Goal: Task Accomplishment & Management: Use online tool/utility

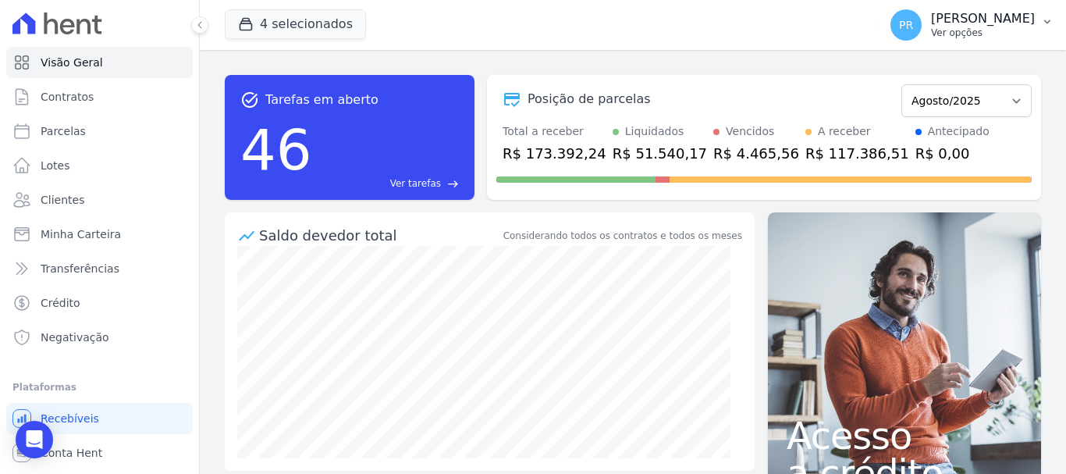
click at [979, 27] on p "Ver opções" at bounding box center [983, 33] width 104 height 12
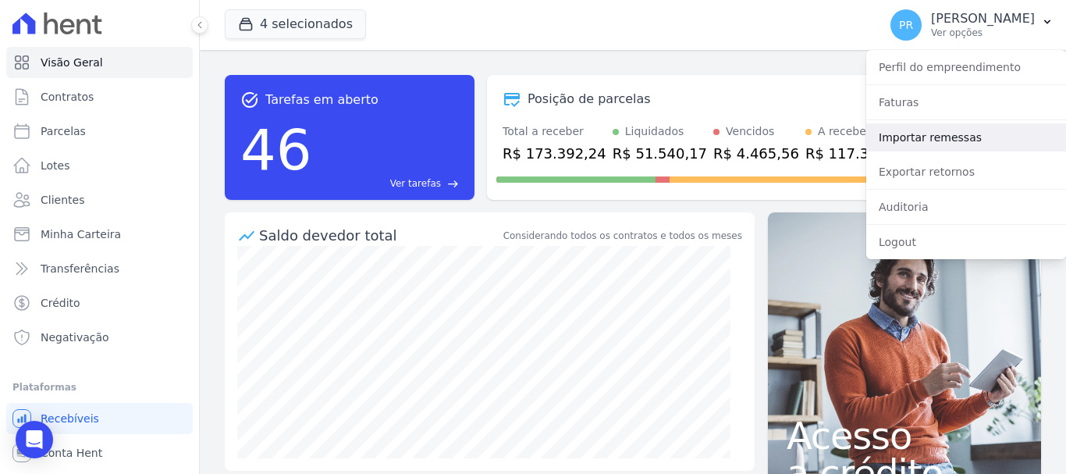
click at [942, 127] on link "Importar remessas" at bounding box center [966, 137] width 200 height 28
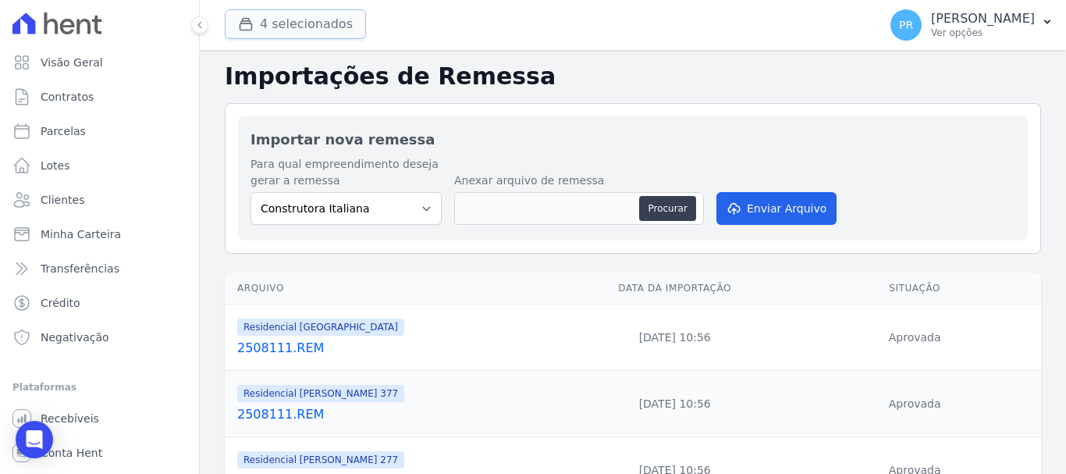
click at [323, 24] on button "4 selecionados" at bounding box center [295, 24] width 141 height 30
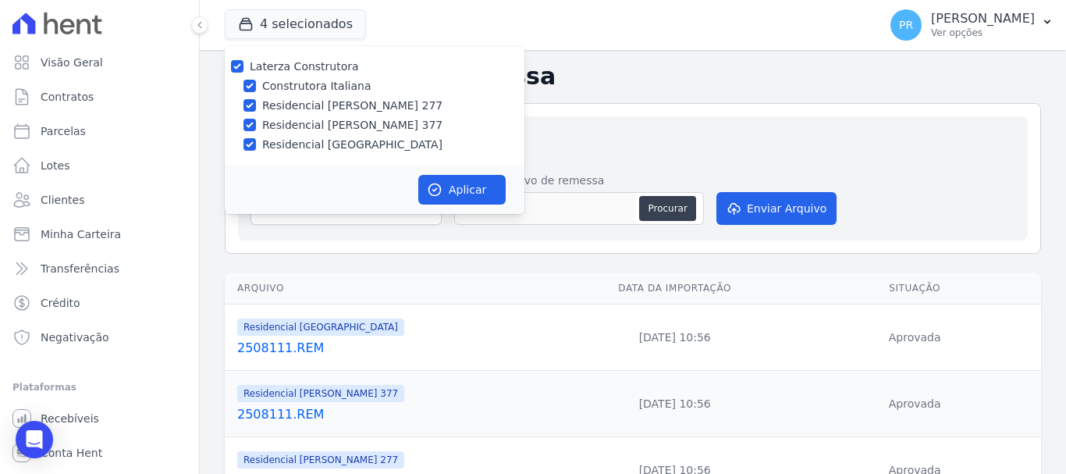
click at [329, 67] on label "Laterza Construtora" at bounding box center [304, 66] width 109 height 12
click at [243, 67] on input "Laterza Construtora" at bounding box center [237, 66] width 12 height 12
checkbox input "false"
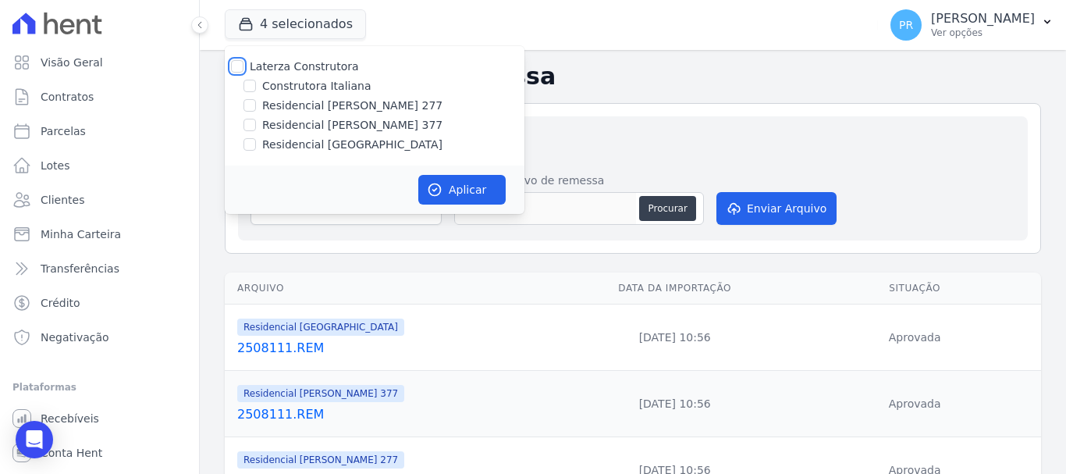
checkbox input "false"
click at [330, 90] on label "Construtora Italiana" at bounding box center [316, 86] width 108 height 16
click at [256, 90] on input "Construtora Italiana" at bounding box center [249, 86] width 12 height 12
checkbox input "true"
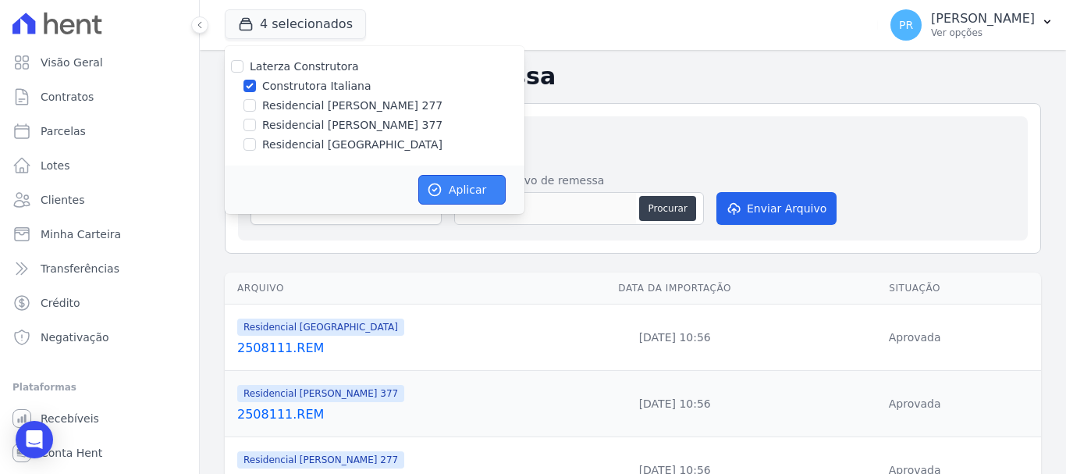
click at [444, 183] on button "Aplicar" at bounding box center [461, 190] width 87 height 30
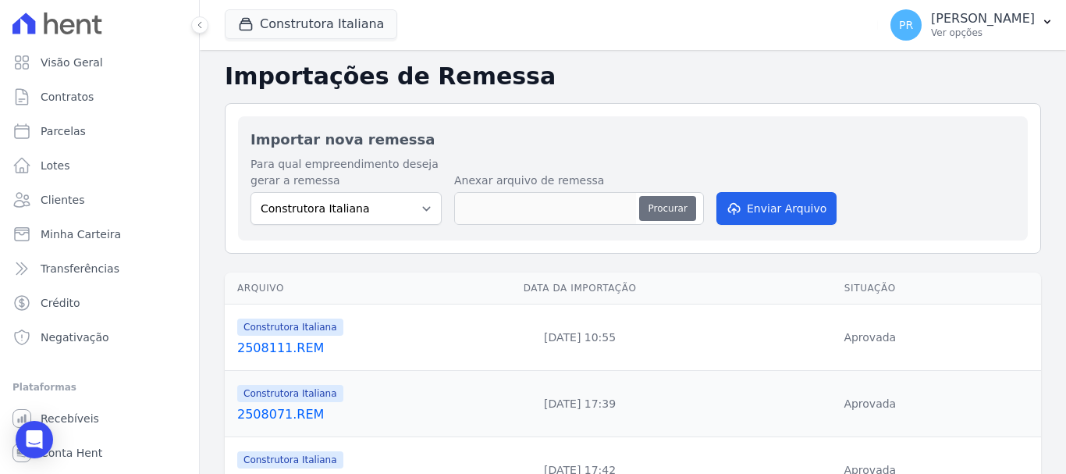
click at [657, 210] on button "Procurar" at bounding box center [667, 208] width 56 height 25
type input "2508112.REM"
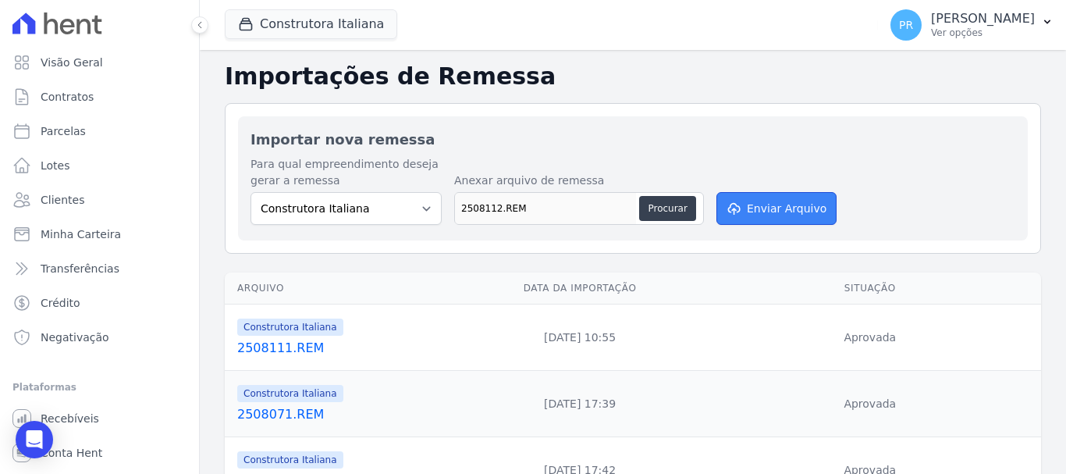
click at [744, 195] on button "Enviar Arquivo" at bounding box center [776, 208] width 120 height 33
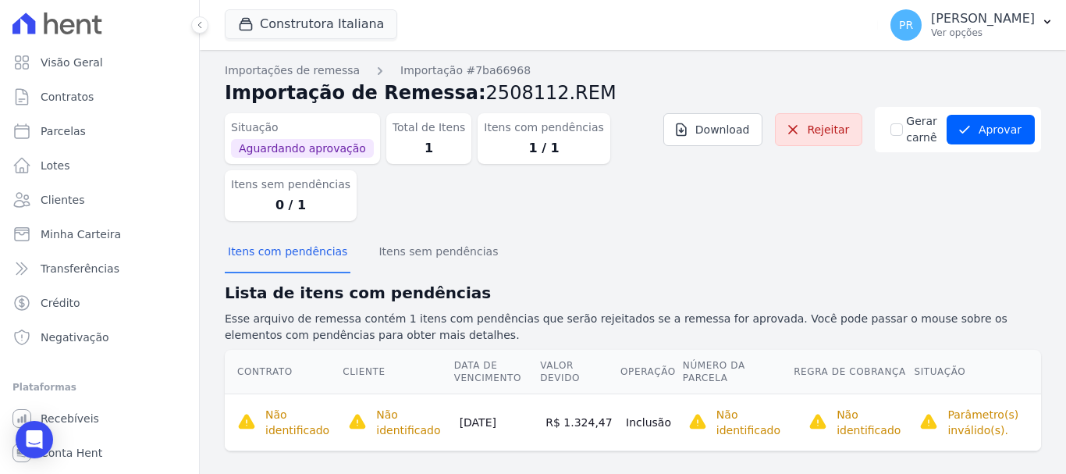
scroll to position [16, 0]
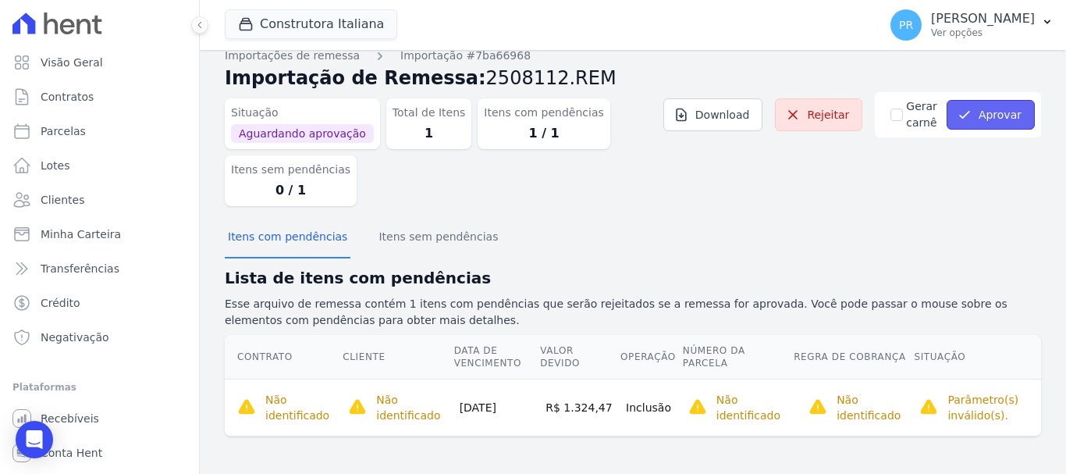
click at [977, 112] on button "Aprovar" at bounding box center [991, 115] width 88 height 30
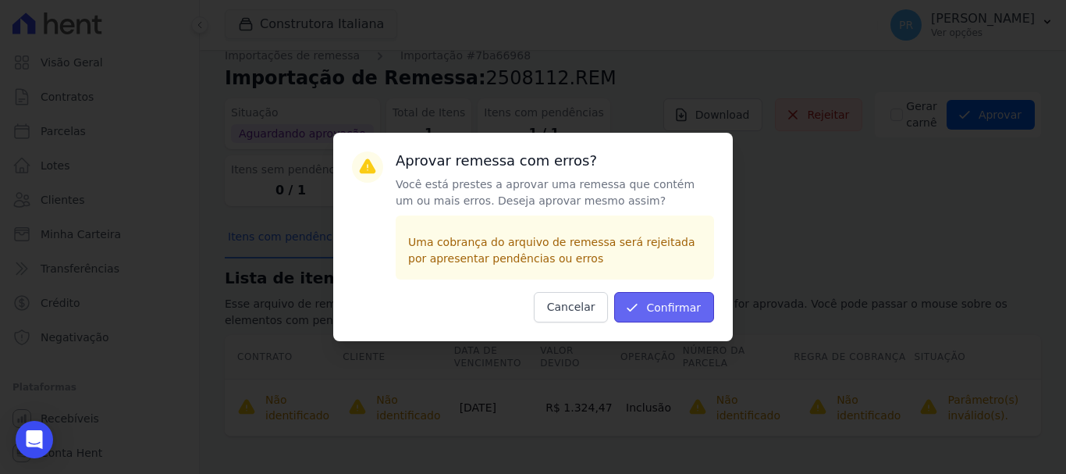
click at [662, 315] on button "Confirmar" at bounding box center [664, 307] width 100 height 30
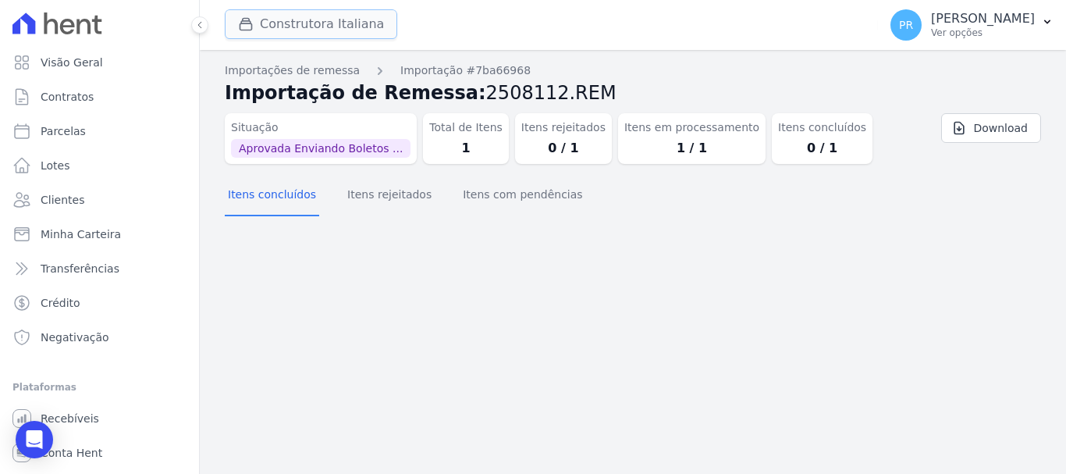
click at [361, 24] on button "Construtora Italiana" at bounding box center [311, 24] width 172 height 30
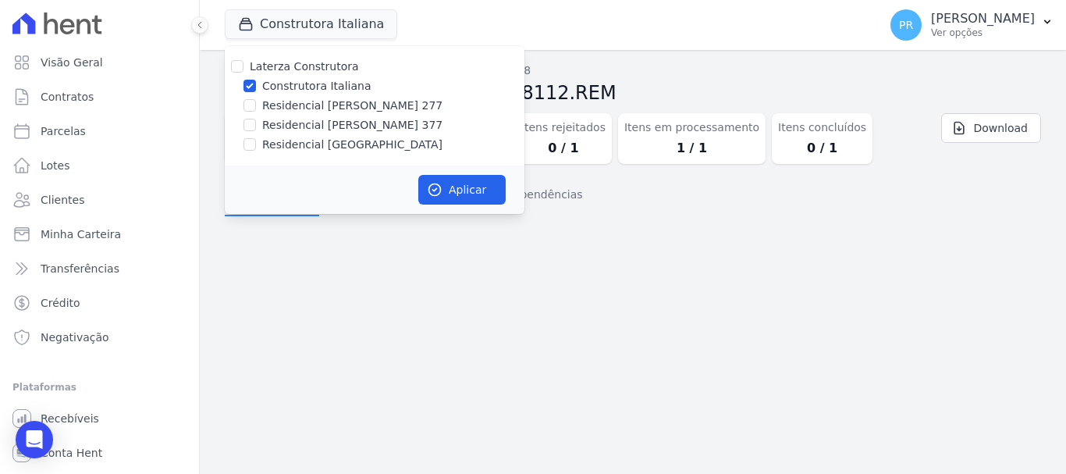
click at [311, 87] on label "Construtora Italiana" at bounding box center [316, 86] width 108 height 16
click at [256, 87] on input "Construtora Italiana" at bounding box center [249, 86] width 12 height 12
checkbox input "false"
click at [325, 124] on label "Residencial [PERSON_NAME] 377" at bounding box center [352, 125] width 180 height 16
click at [256, 124] on input "Residencial [PERSON_NAME] 377" at bounding box center [249, 125] width 12 height 12
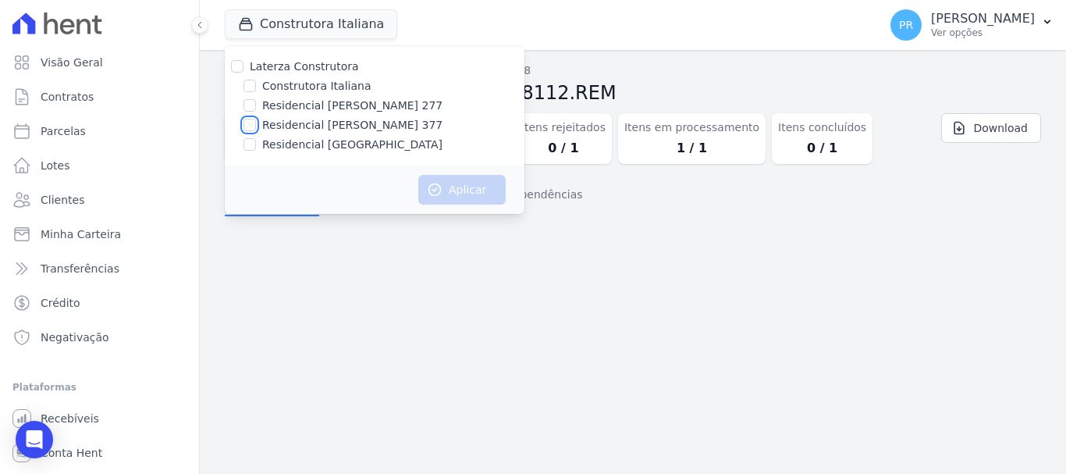
checkbox input "true"
click at [442, 203] on button "Aplicar" at bounding box center [461, 190] width 87 height 30
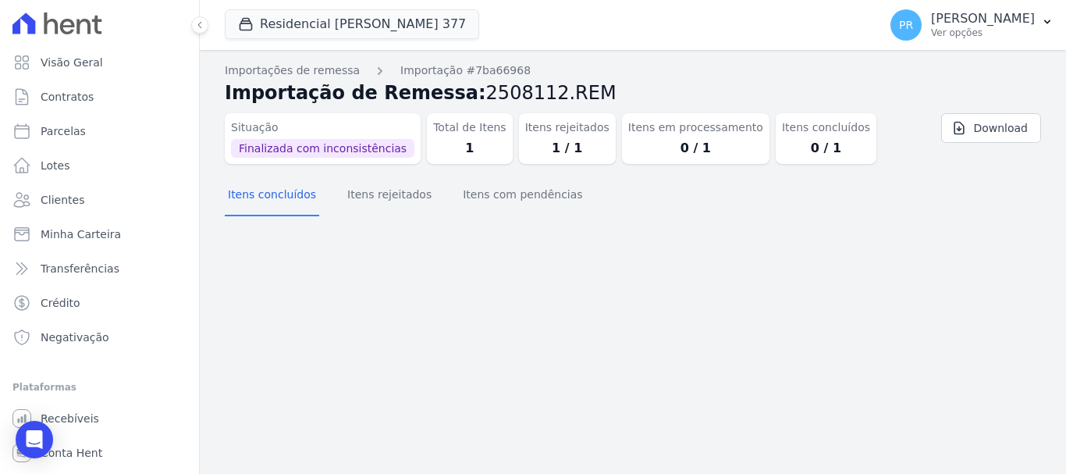
click at [973, 15] on p "[PERSON_NAME]" at bounding box center [983, 19] width 104 height 16
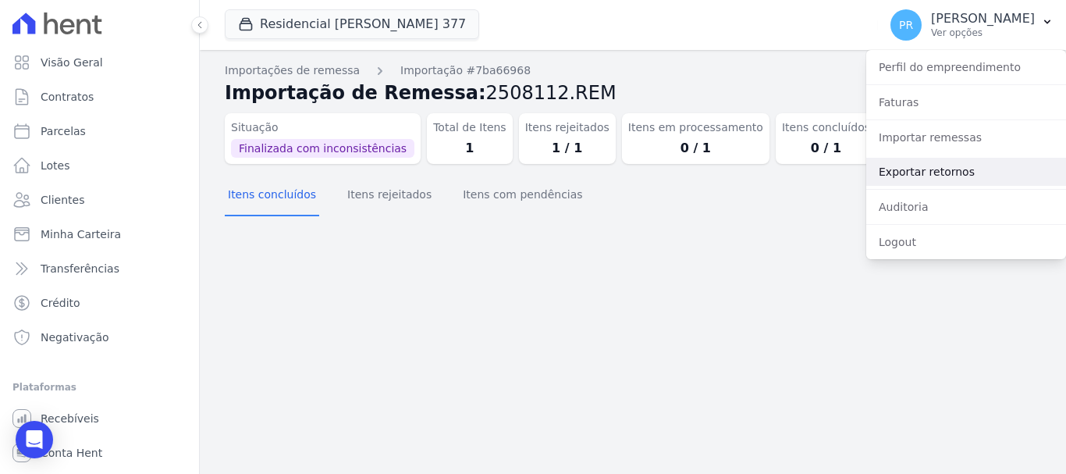
click at [924, 162] on link "Exportar retornos" at bounding box center [966, 172] width 200 height 28
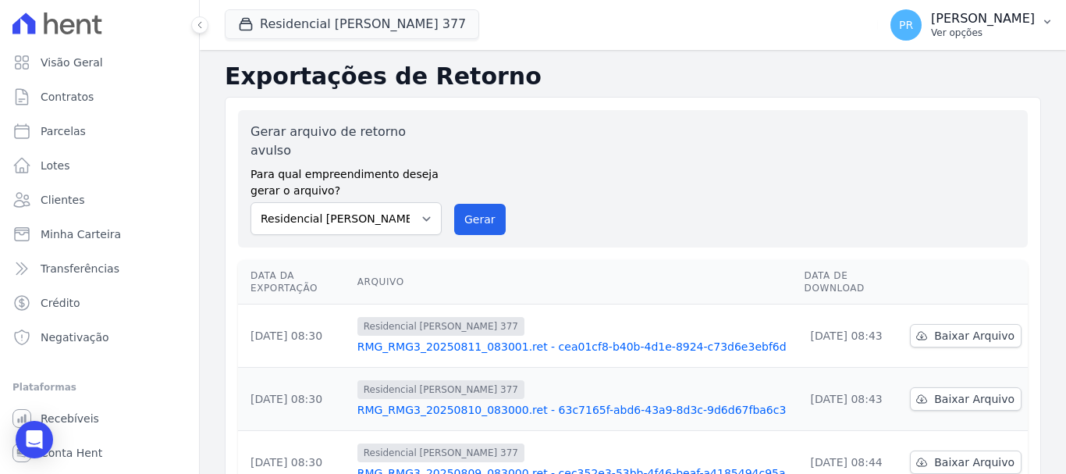
click at [967, 21] on p "[PERSON_NAME]" at bounding box center [983, 19] width 104 height 16
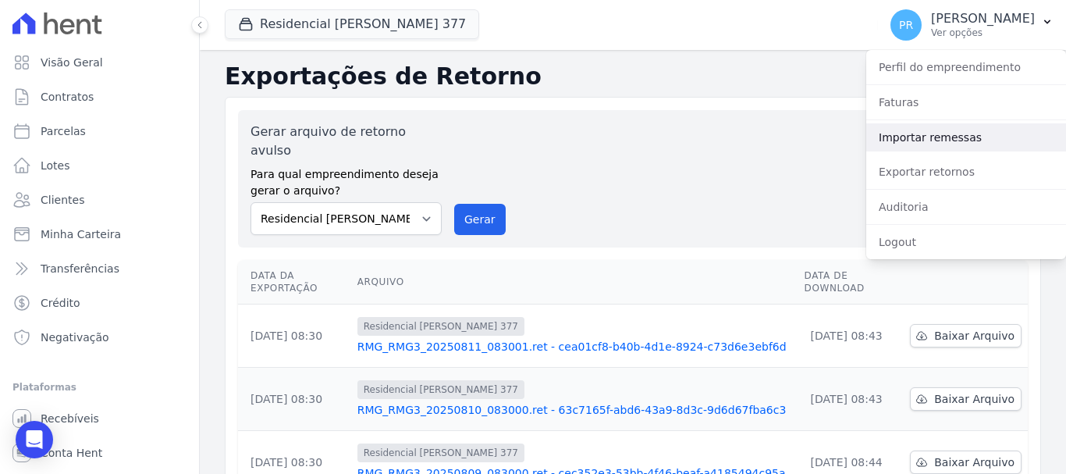
click at [937, 140] on link "Importar remessas" at bounding box center [966, 137] width 200 height 28
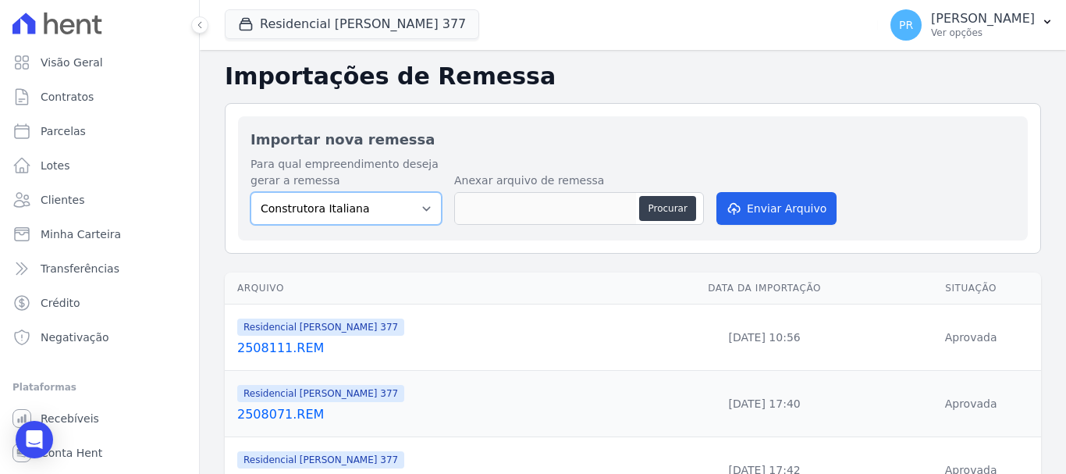
drag, startPoint x: 390, startPoint y: 209, endPoint x: 390, endPoint y: 218, distance: 8.6
click at [390, 209] on select "Construtora Italiana Residencial Maria da Glória 277 Residencial Maria da Glóri…" at bounding box center [346, 208] width 191 height 33
select select "0cd9190e-dfd9-46e5-afc8-7298ef4c0c2b"
click at [251, 192] on select "Construtora Italiana Residencial Maria da Glória 277 Residencial Maria da Glóri…" at bounding box center [346, 208] width 191 height 33
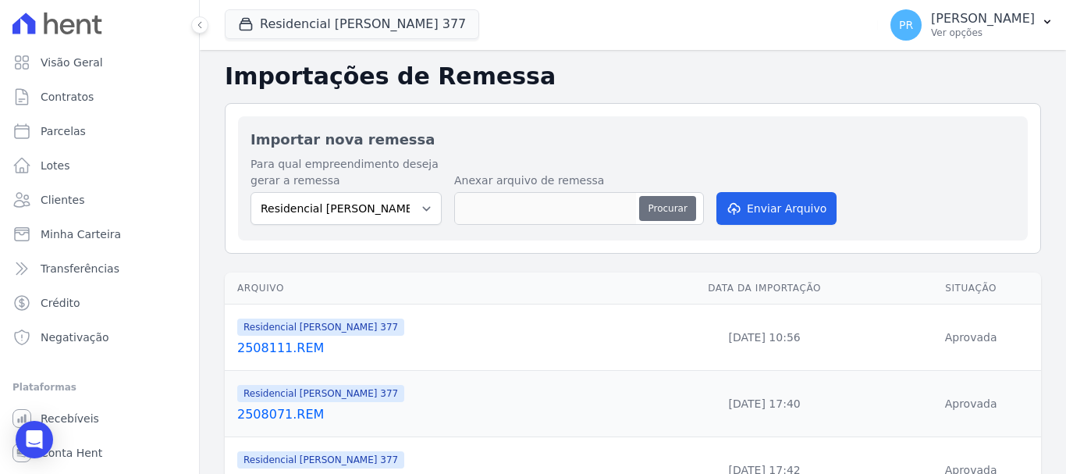
click at [663, 202] on button "Procurar" at bounding box center [667, 208] width 56 height 25
type input "2508112.REM"
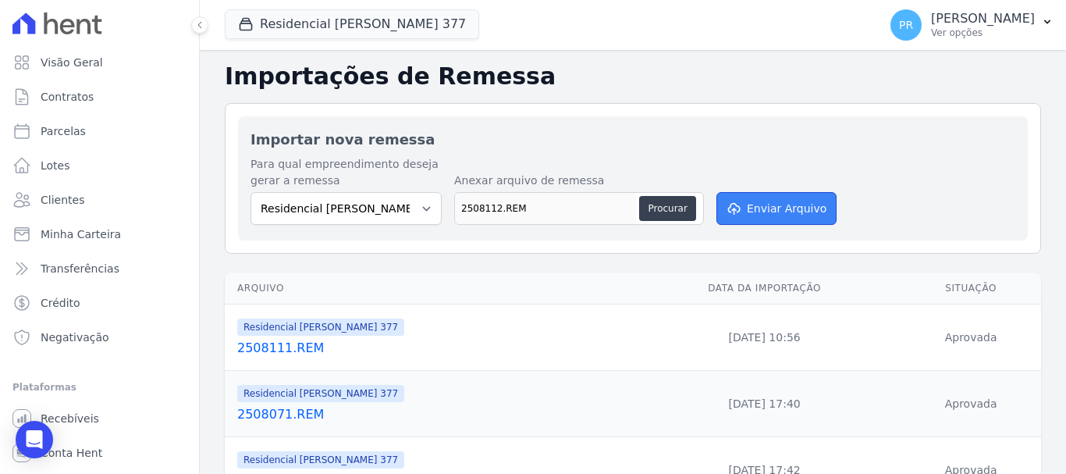
click at [755, 204] on button "Enviar Arquivo" at bounding box center [776, 208] width 120 height 33
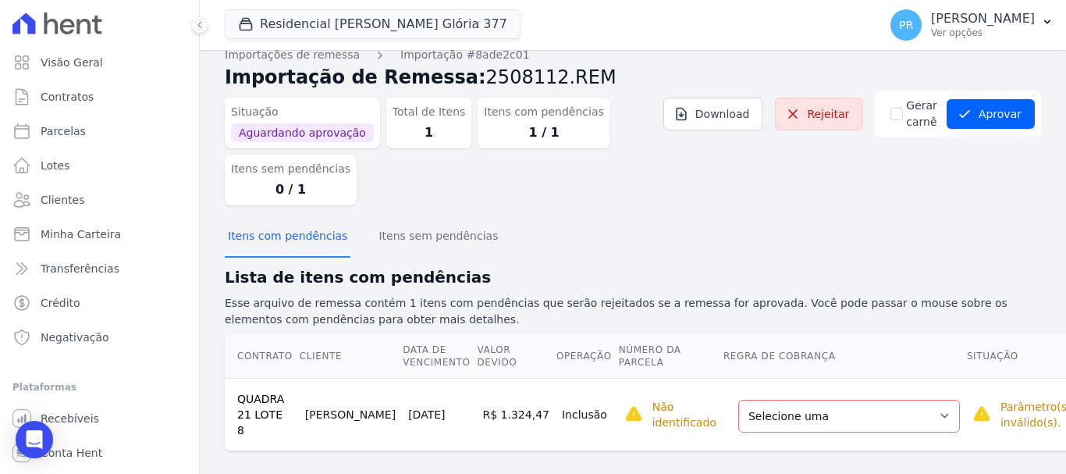
scroll to position [20, 0]
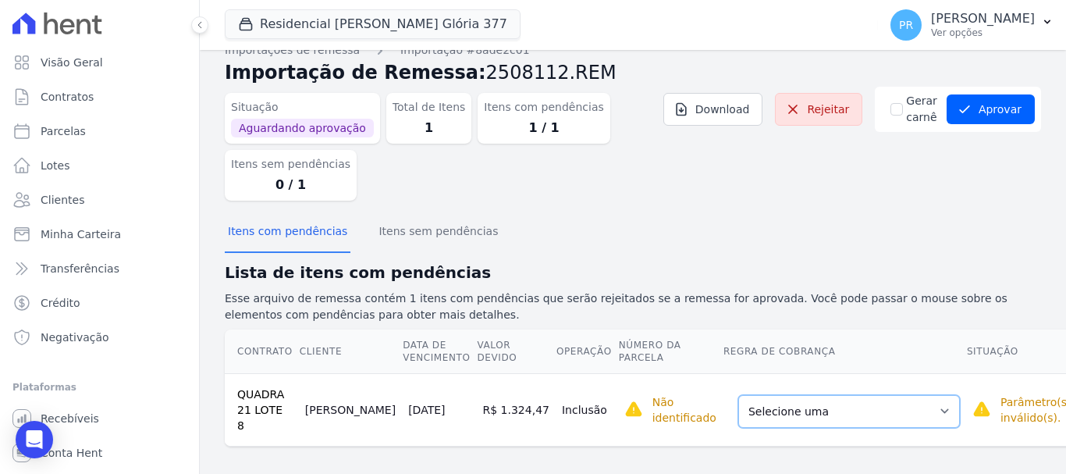
drag, startPoint x: 875, startPoint y: 396, endPoint x: 818, endPoint y: 408, distance: 58.3
click at [875, 396] on select "Selecione uma Nova Parcela Avulsa Parcela Avulsa Existente Parcela Normal (48 X…" at bounding box center [849, 411] width 222 height 33
drag, startPoint x: 819, startPoint y: 411, endPoint x: 810, endPoint y: 410, distance: 9.5
click at [819, 411] on select "Selecione uma Nova Parcela Avulsa Parcela Avulsa Existente Parcela Normal (48 X…" at bounding box center [849, 411] width 222 height 33
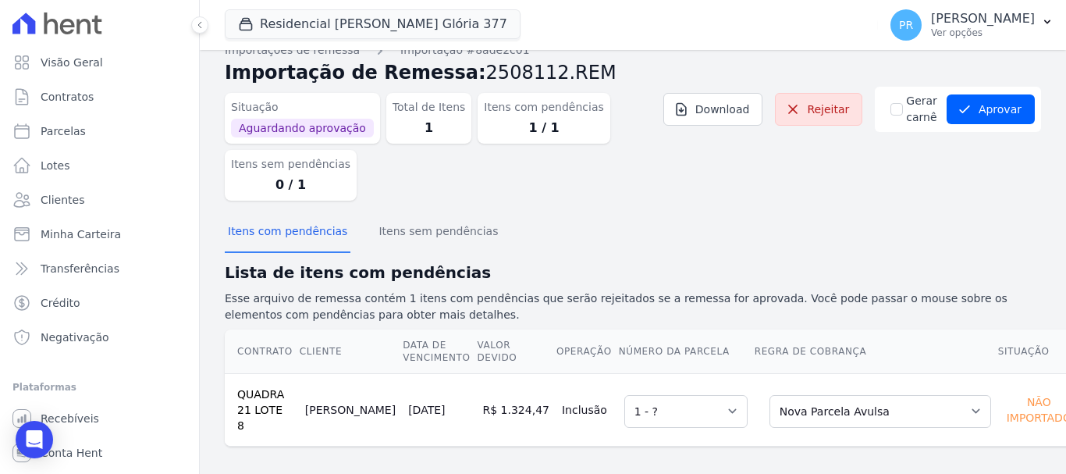
scroll to position [22, 0]
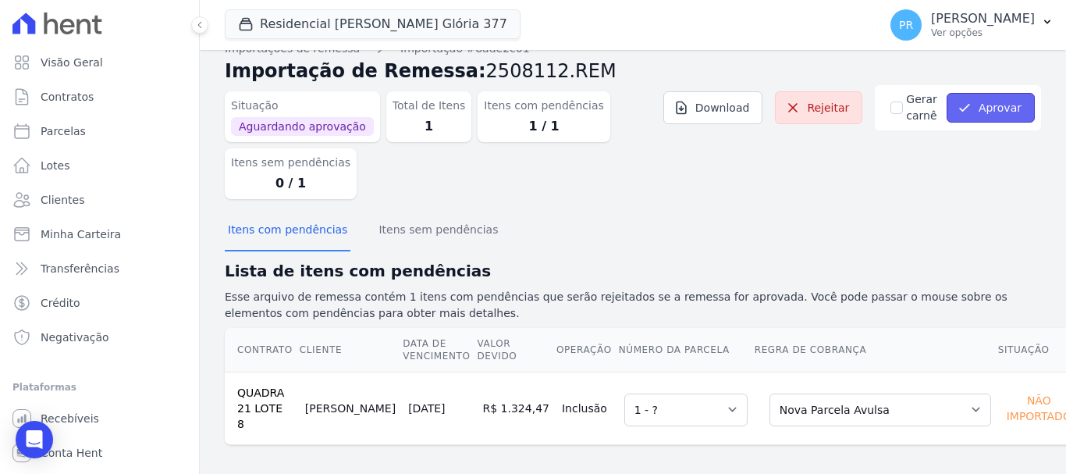
click at [982, 110] on button "Aprovar" at bounding box center [991, 108] width 88 height 30
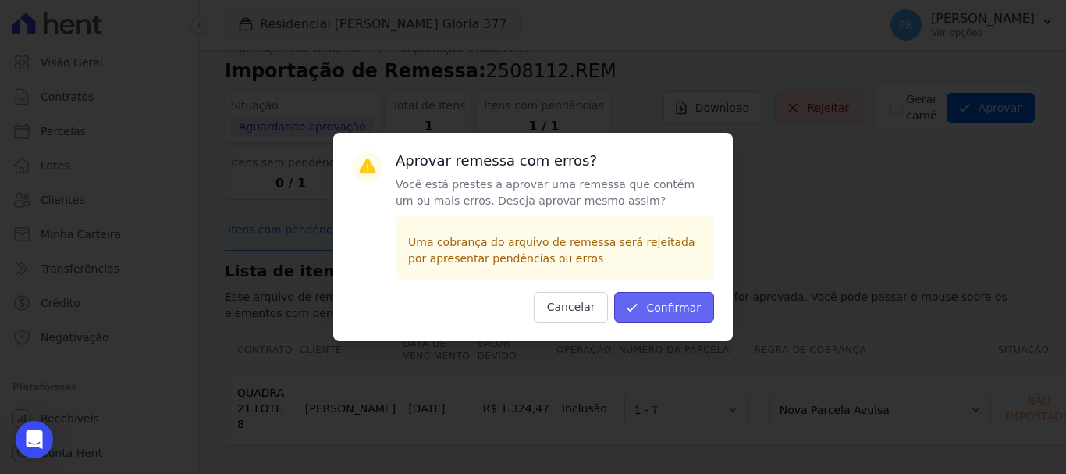
click at [659, 308] on button "Confirmar" at bounding box center [664, 307] width 100 height 30
